Goal: Task Accomplishment & Management: Complete application form

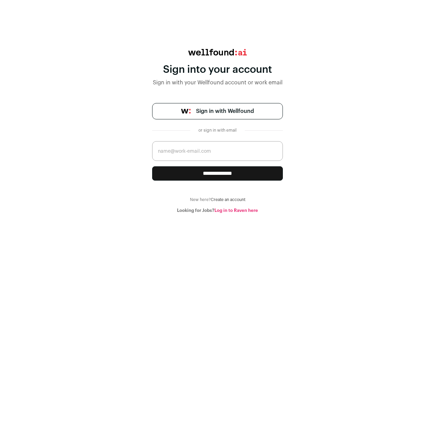
type input "[EMAIL_ADDRESS][PERSON_NAME][DOMAIN_NAME]"
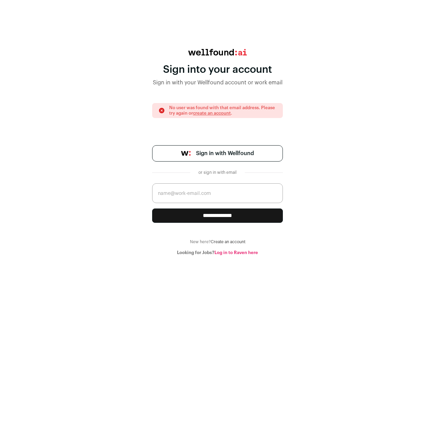
click at [232, 253] on link "Log in to Raven here" at bounding box center [236, 252] width 44 height 4
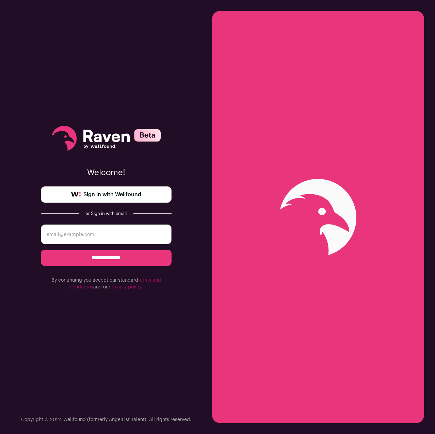
click at [115, 239] on input "email" at bounding box center [106, 235] width 131 height 20
click at [98, 236] on input "email" at bounding box center [106, 235] width 131 height 20
type input "[EMAIL_ADDRESS][PERSON_NAME][DOMAIN_NAME]"
click at [41, 250] on input "**********" at bounding box center [106, 258] width 131 height 16
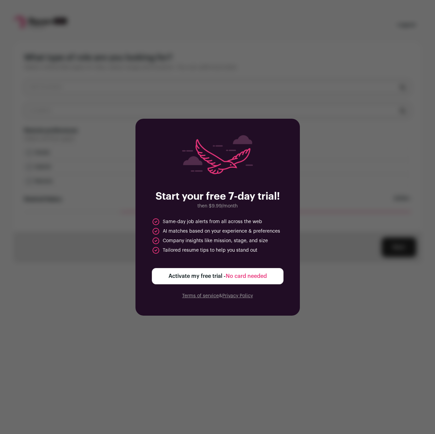
click at [220, 343] on div "Start your free 7-day trial! then $9.99/month Same-day job alerts from all acro…" at bounding box center [217, 217] width 435 height 434
click at [158, 60] on div "Start your free 7-day trial! then $9.99/month Same-day job alerts from all acro…" at bounding box center [217, 217] width 435 height 434
click at [249, 146] on img at bounding box center [217, 154] width 71 height 39
click at [229, 153] on img at bounding box center [217, 154] width 71 height 39
drag, startPoint x: 166, startPoint y: 70, endPoint x: 55, endPoint y: 0, distance: 130.6
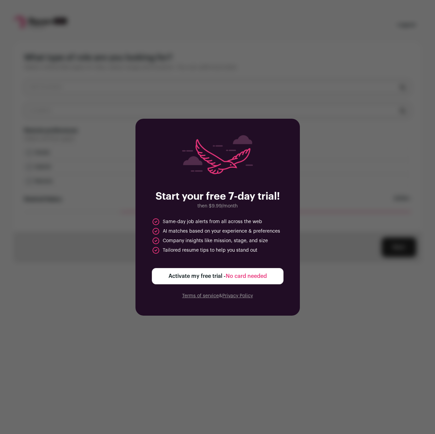
click at [166, 66] on div "Start your free 7-day trial! then $9.99/month Same-day job alerts from all acro…" at bounding box center [217, 217] width 435 height 434
click at [299, 64] on div "Start your free 7-day trial! then $9.99/month Same-day job alerts from all acro…" at bounding box center [217, 217] width 435 height 434
